Goal: Information Seeking & Learning: Learn about a topic

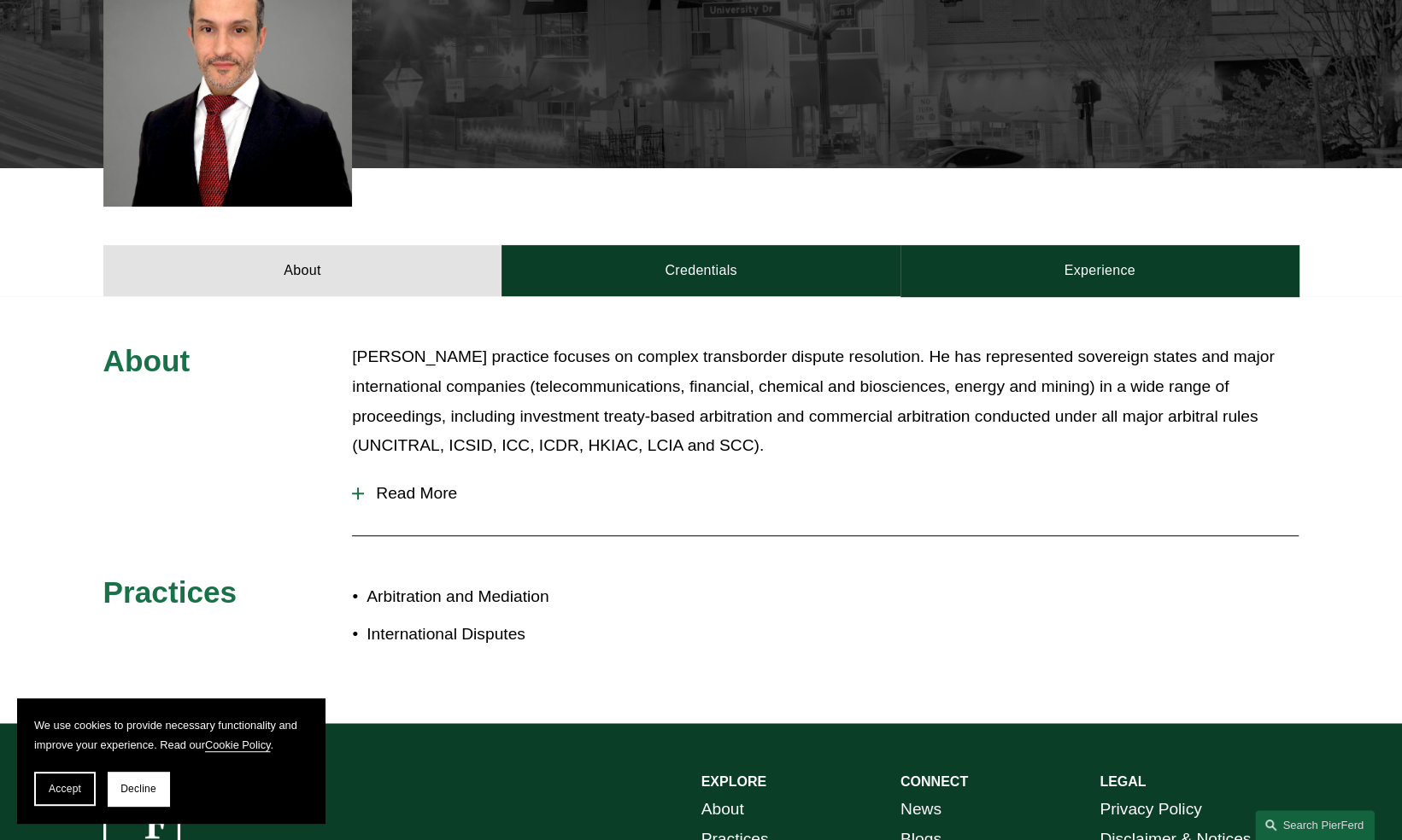
scroll to position [598, 0]
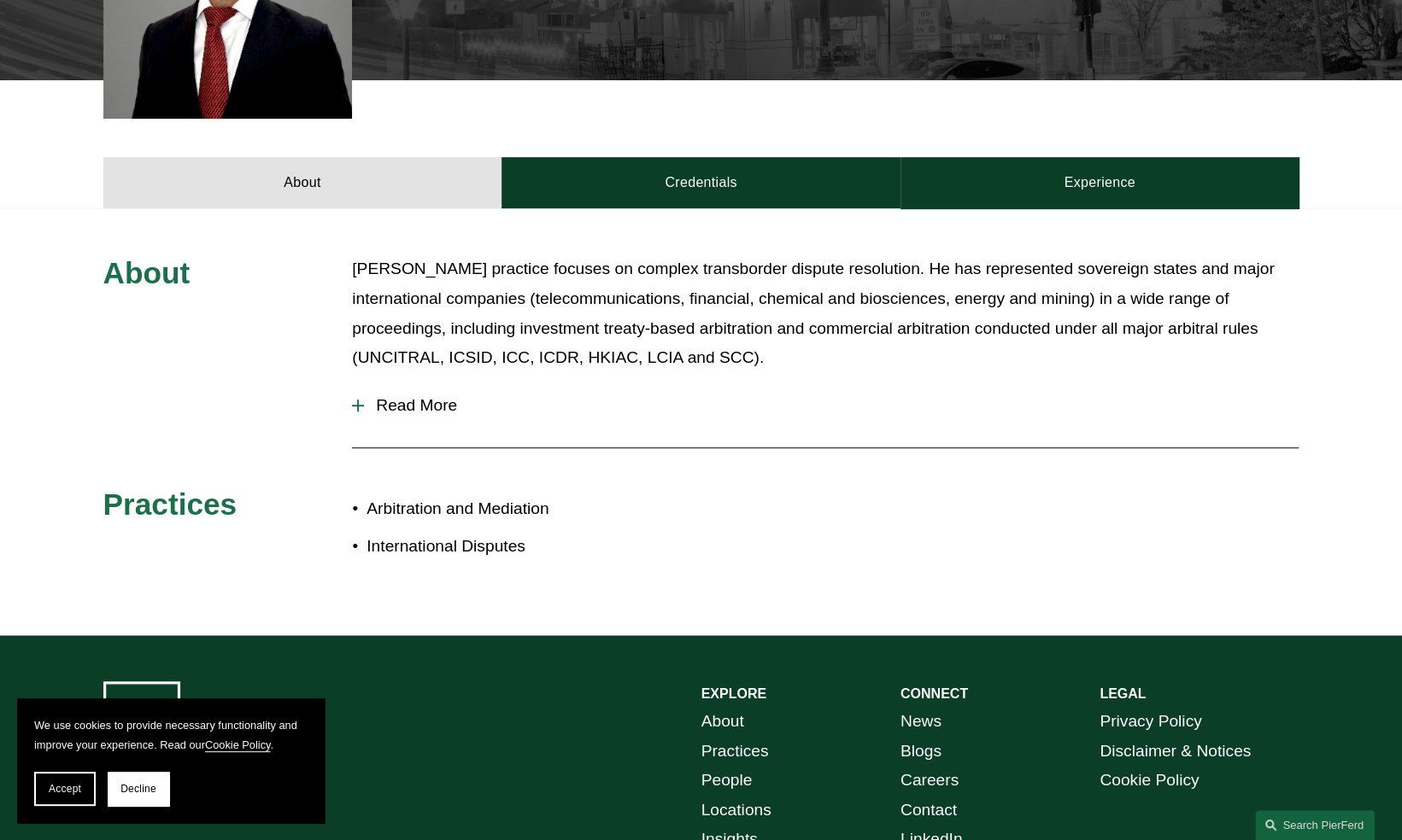
click at [436, 399] on span "Read More" at bounding box center [831, 406] width 934 height 19
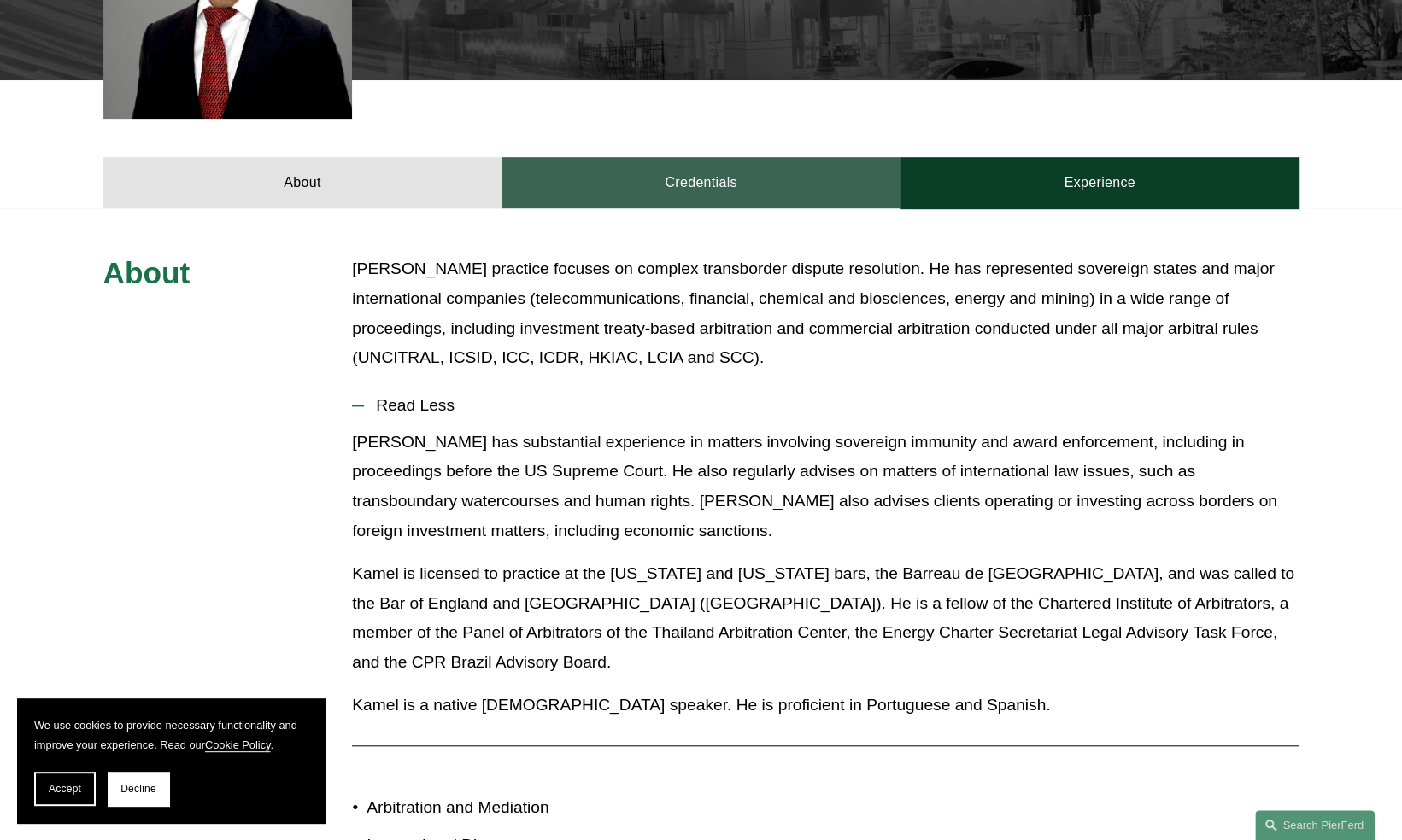
click at [756, 193] on link "Credentials" at bounding box center [701, 182] width 399 height 52
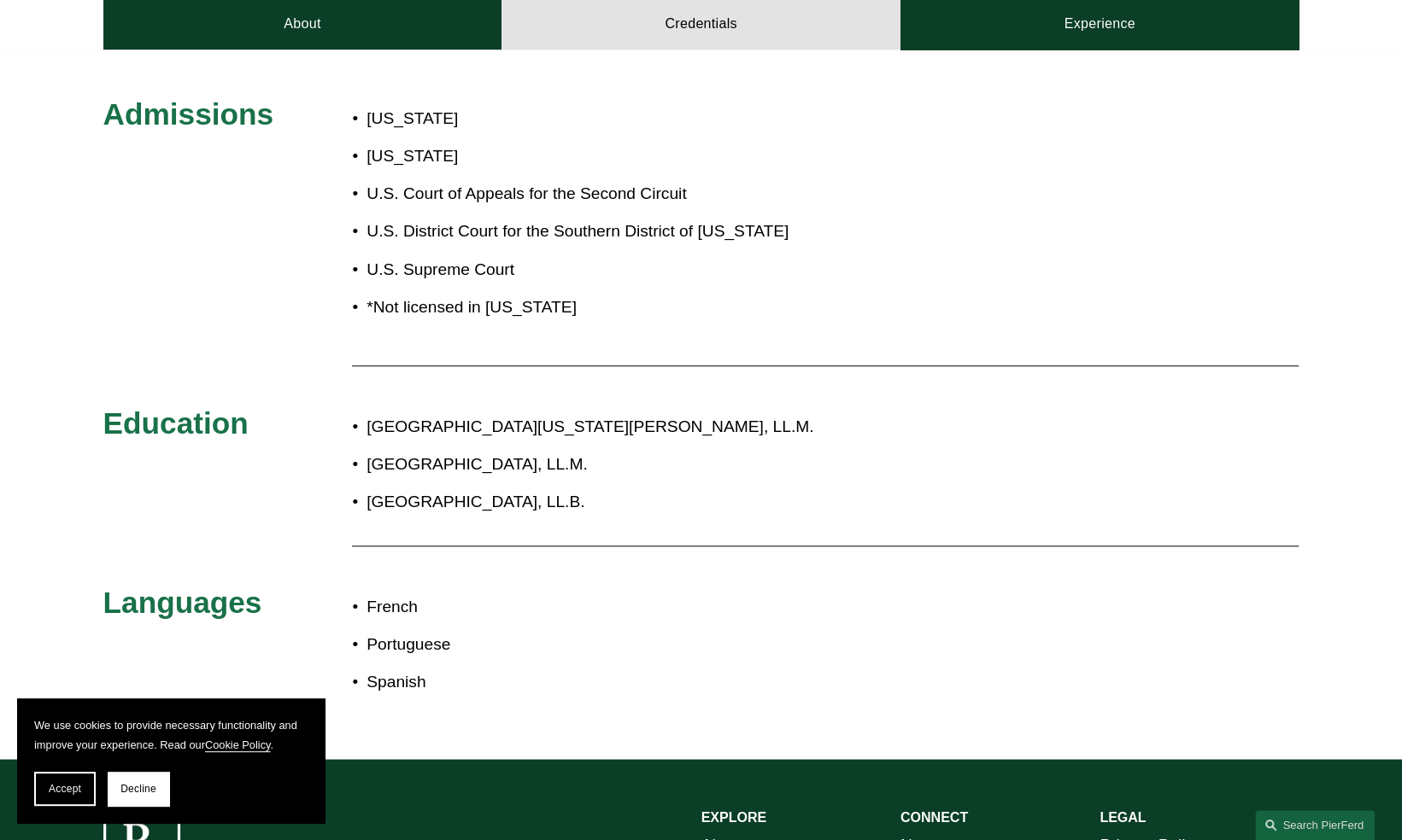
scroll to position [769, 0]
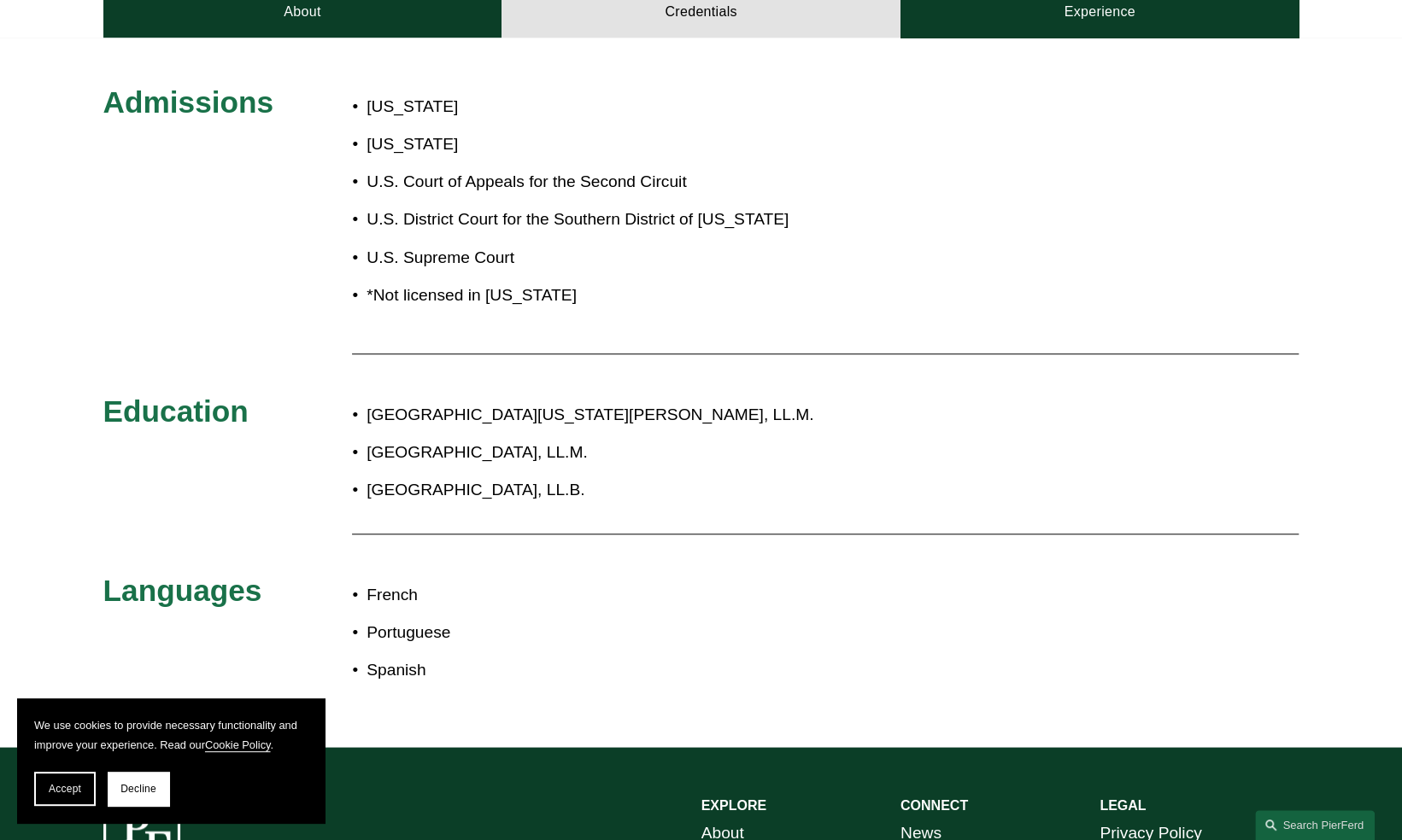
drag, startPoint x: 444, startPoint y: 414, endPoint x: 753, endPoint y: 420, distance: 309.1
click at [753, 420] on p "[GEOGRAPHIC_DATA][US_STATE][PERSON_NAME], LL.M." at bounding box center [757, 415] width 783 height 30
click at [756, 418] on p "[GEOGRAPHIC_DATA][US_STATE][PERSON_NAME], LL.M." at bounding box center [757, 415] width 783 height 30
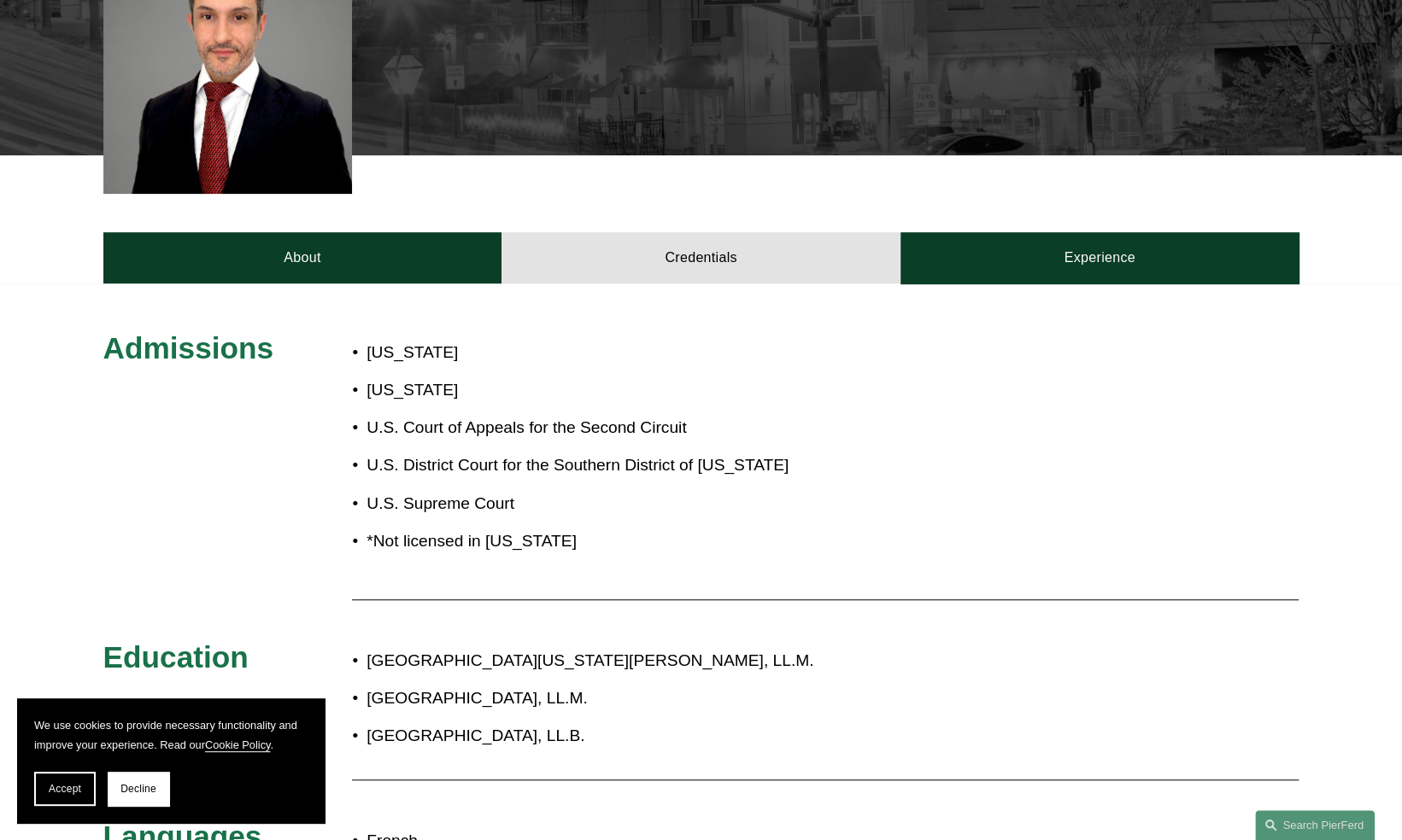
scroll to position [512, 0]
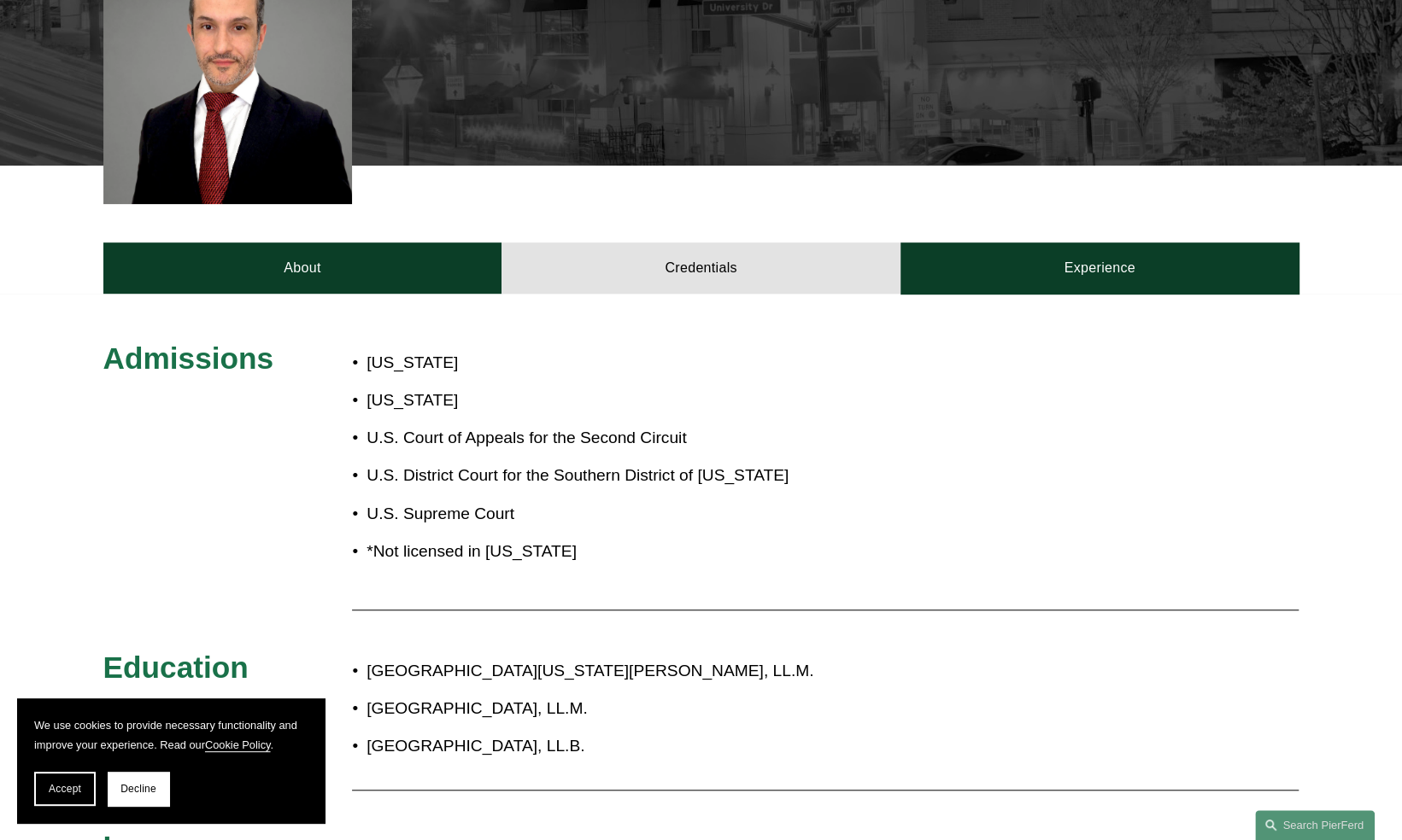
click at [465, 407] on p "[US_STATE]" at bounding box center [584, 401] width 434 height 30
click at [592, 391] on p "[US_STATE]" at bounding box center [584, 401] width 434 height 30
click at [568, 378] on p "[US_STATE]" at bounding box center [584, 364] width 434 height 30
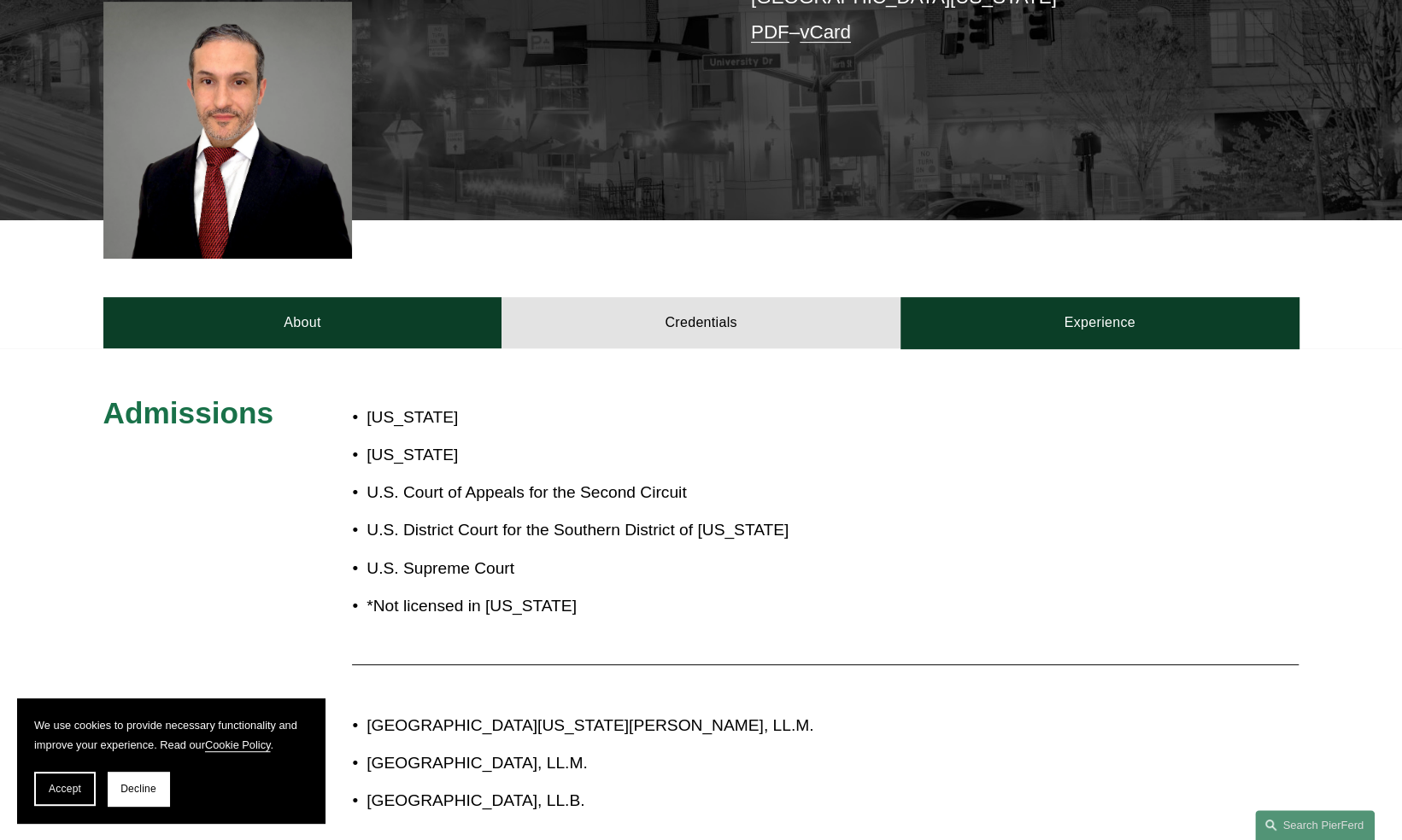
scroll to position [683, 0]
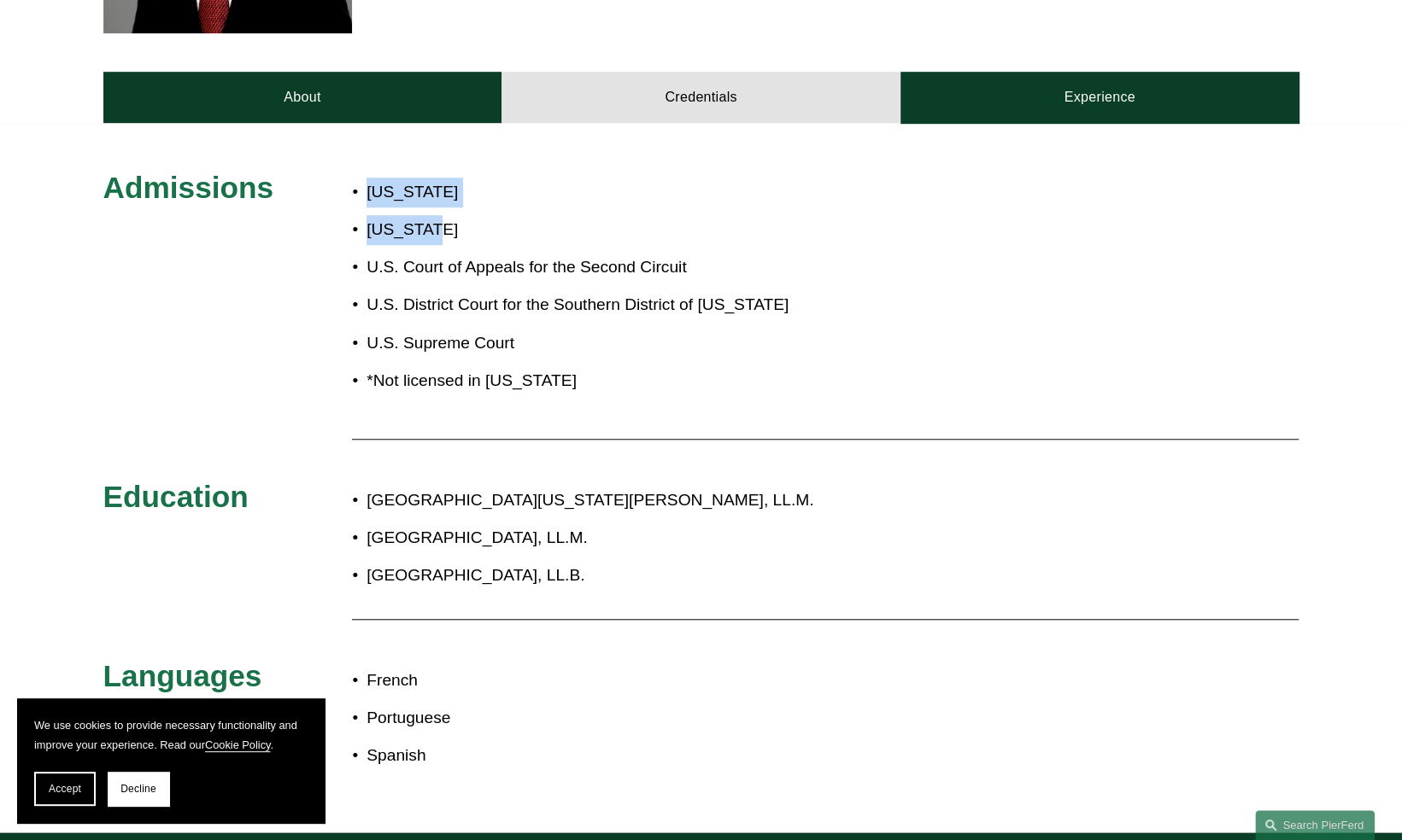
drag, startPoint x: 437, startPoint y: 238, endPoint x: 371, endPoint y: 184, distance: 85.3
click at [371, 184] on ul "[US_STATE] [US_STATE] U.S. Court of Appeals for the Second Circuit U.S. Distric…" at bounding box center [576, 287] width 448 height 218
drag, startPoint x: 371, startPoint y: 184, endPoint x: 544, endPoint y: 212, distance: 175.3
click at [544, 212] on ul "[US_STATE] [US_STATE] U.S. Court of Appeals for the Second Circuit U.S. Distric…" at bounding box center [576, 287] width 448 height 218
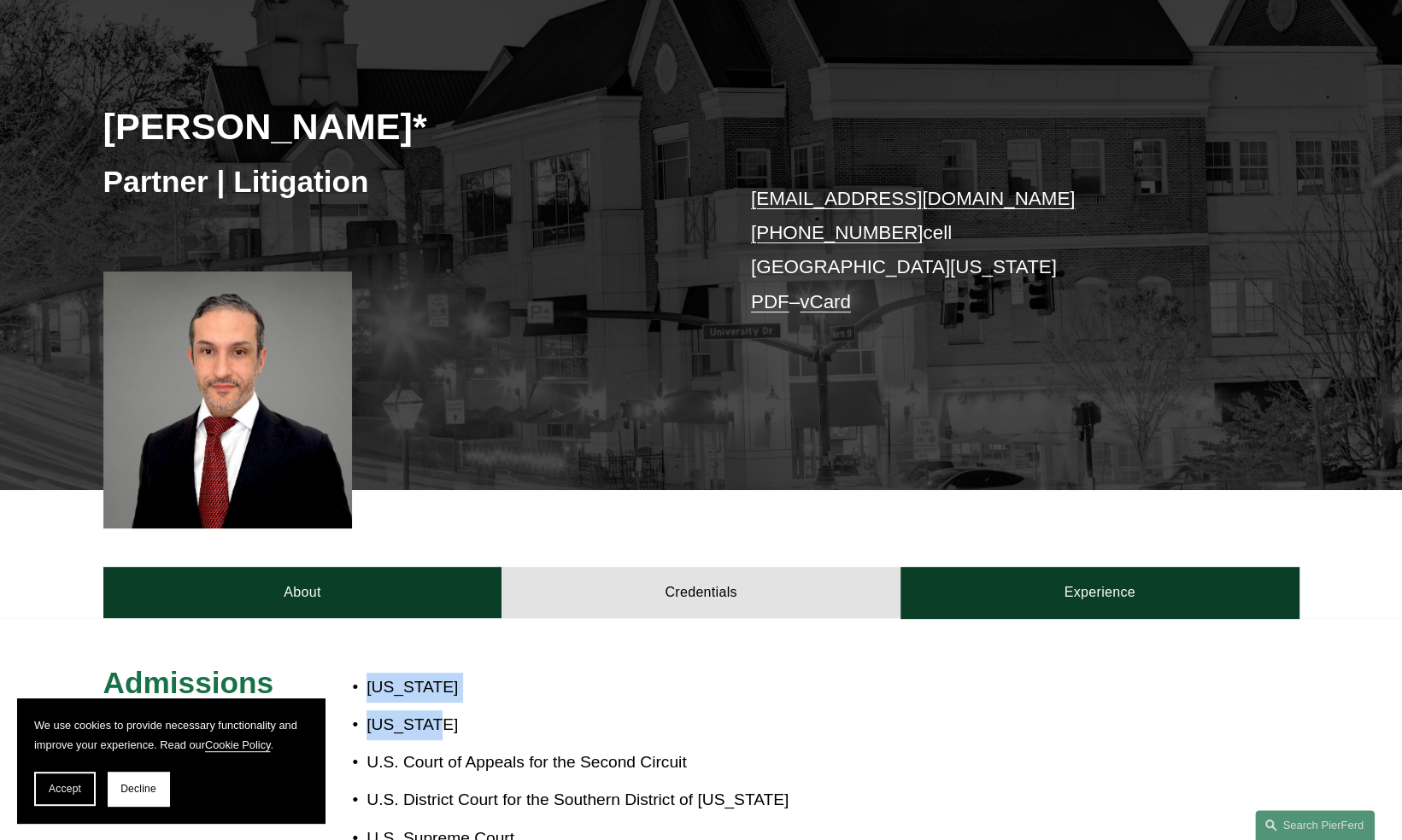
scroll to position [86, 0]
